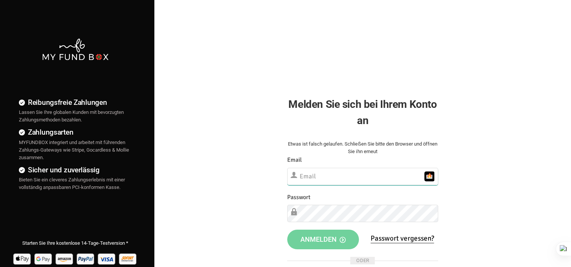
type input "[EMAIL_ADDRESS][DOMAIN_NAME]"
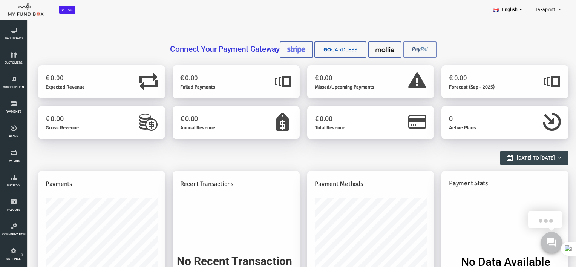
click at [395, 48] on img at bounding box center [397, 50] width 19 height 8
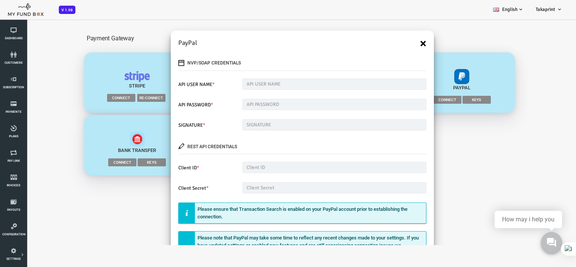
click at [397, 41] on button "×" at bounding box center [400, 43] width 6 height 12
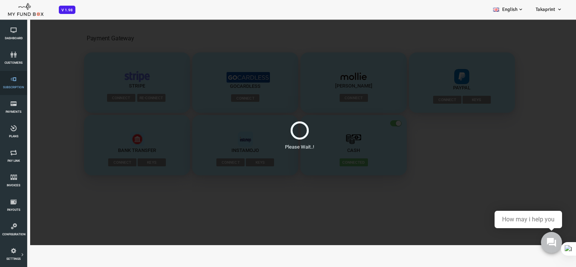
click at [12, 80] on icon at bounding box center [13, 79] width 23 height 6
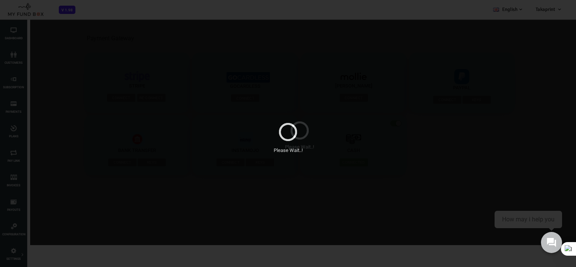
click at [118, 37] on div "Please Wait..!" at bounding box center [288, 133] width 576 height 267
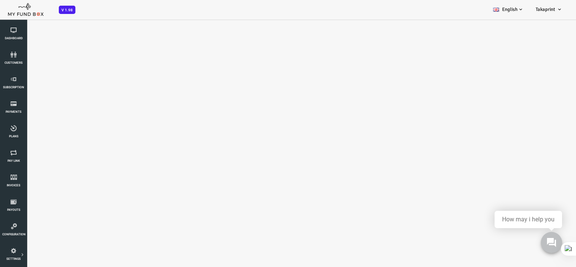
select select "100"
